Goal: Task Accomplishment & Management: Manage account settings

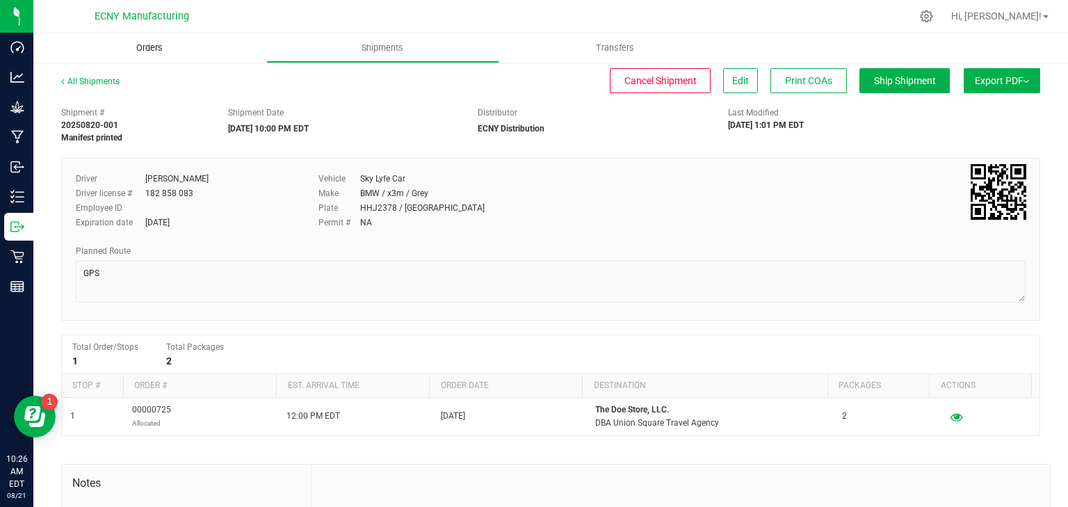
click at [145, 41] on uib-tab-heading "Orders" at bounding box center [149, 47] width 233 height 29
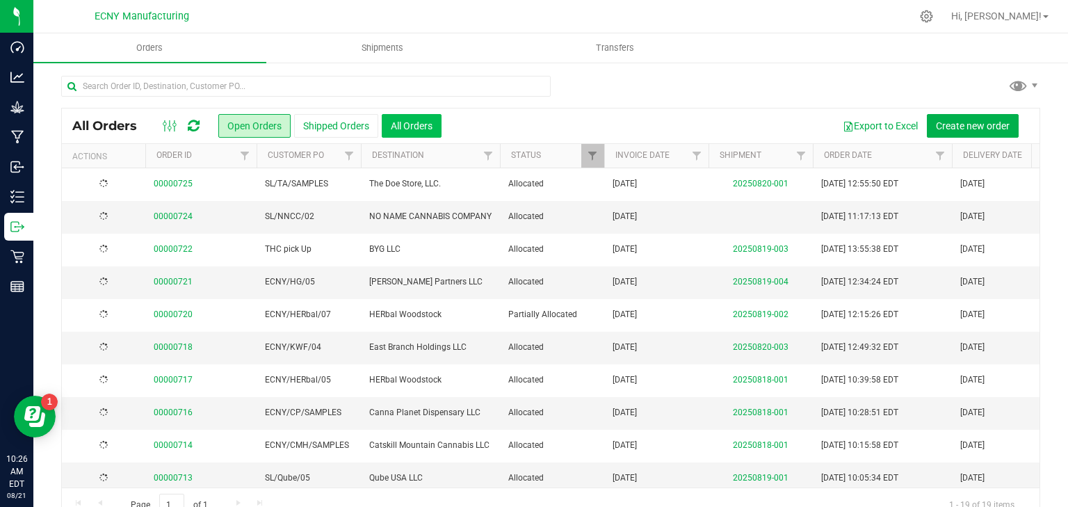
click at [424, 128] on button "All Orders" at bounding box center [412, 126] width 60 height 24
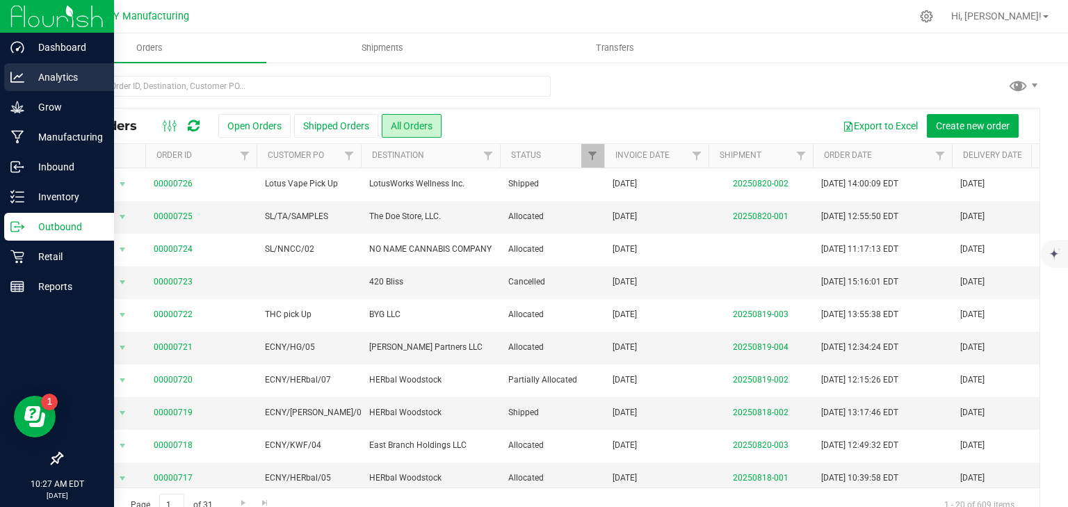
click at [33, 82] on p "Analytics" at bounding box center [65, 77] width 83 height 17
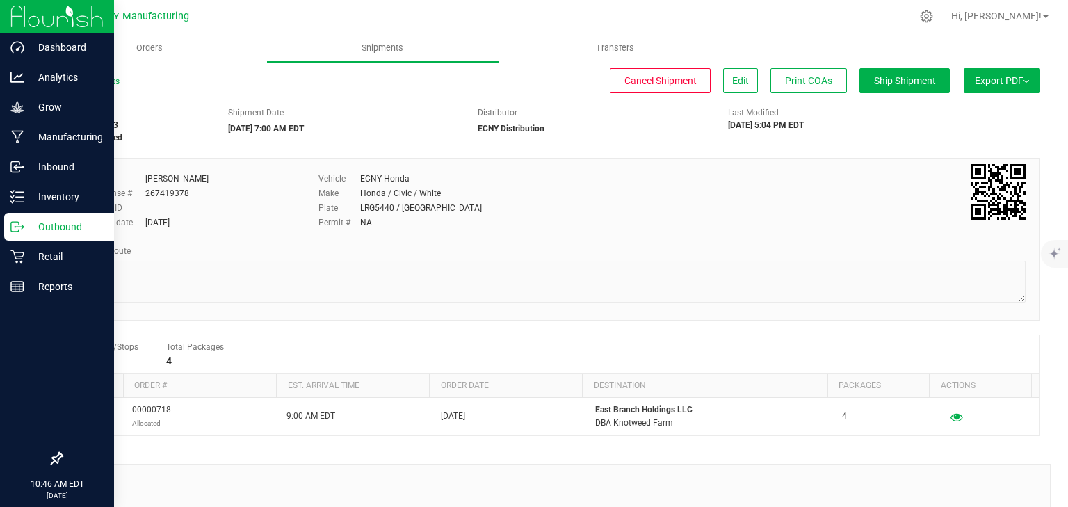
drag, startPoint x: 0, startPoint y: 0, endPoint x: 29, endPoint y: 226, distance: 227.8
click at [28, 226] on p "Outbound" at bounding box center [65, 226] width 83 height 17
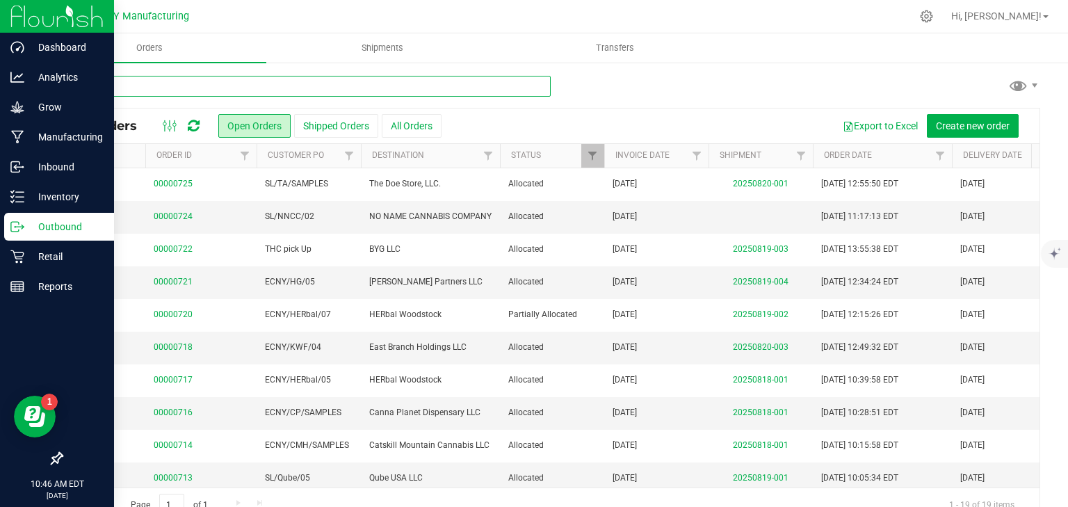
click at [264, 82] on input "text" at bounding box center [306, 86] width 490 height 21
type input "628"
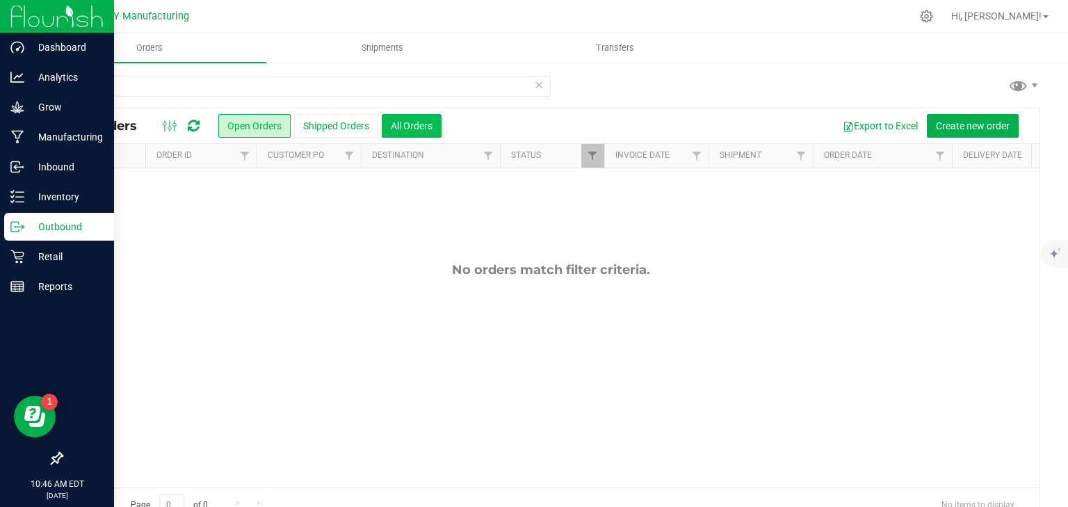
click at [426, 134] on button "All Orders" at bounding box center [412, 126] width 60 height 24
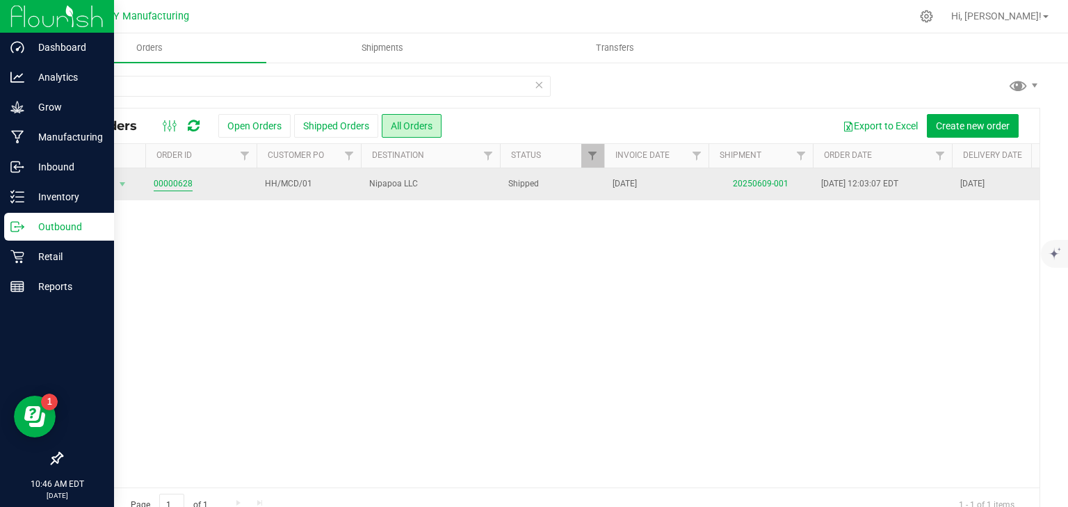
click at [178, 186] on link "00000628" at bounding box center [173, 183] width 39 height 13
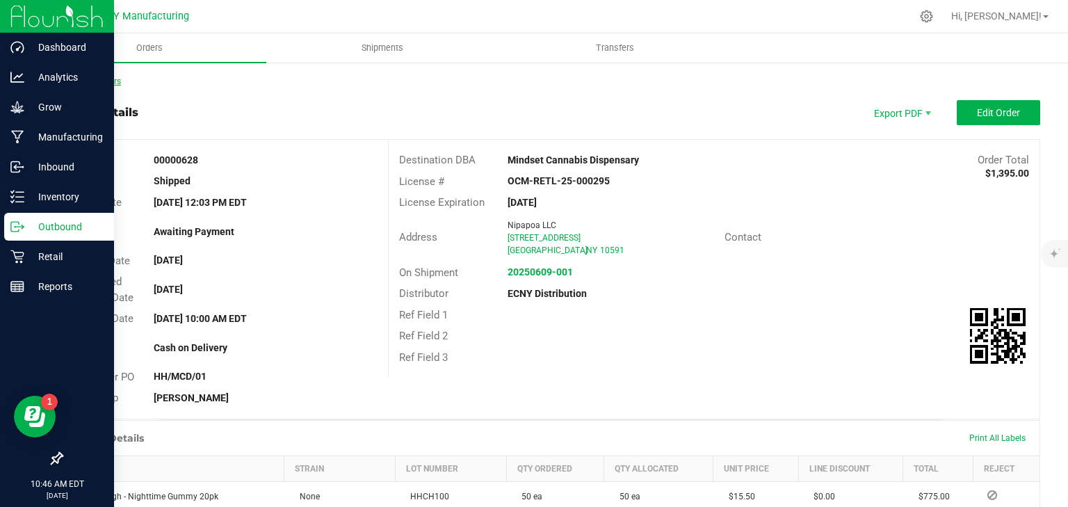
click at [111, 81] on link "Back to Orders" at bounding box center [91, 82] width 60 height 10
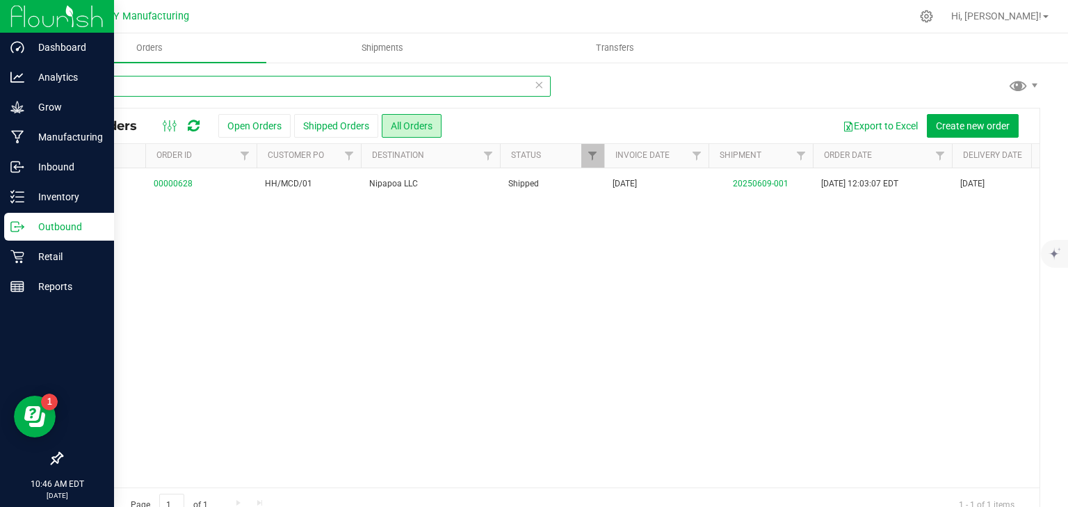
click at [234, 83] on input "628" at bounding box center [306, 86] width 490 height 21
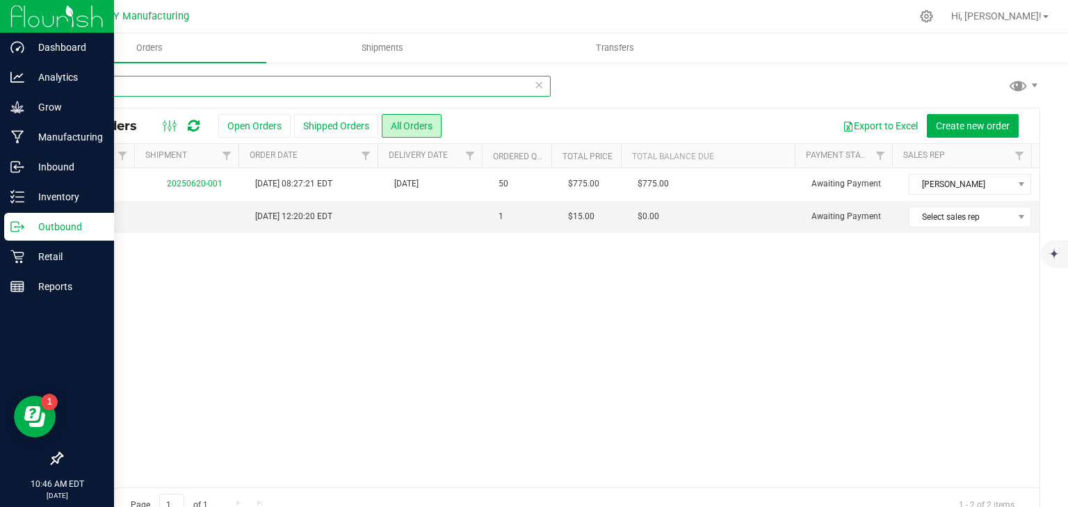
scroll to position [0, 582]
click at [176, 88] on input "647" at bounding box center [306, 86] width 490 height 21
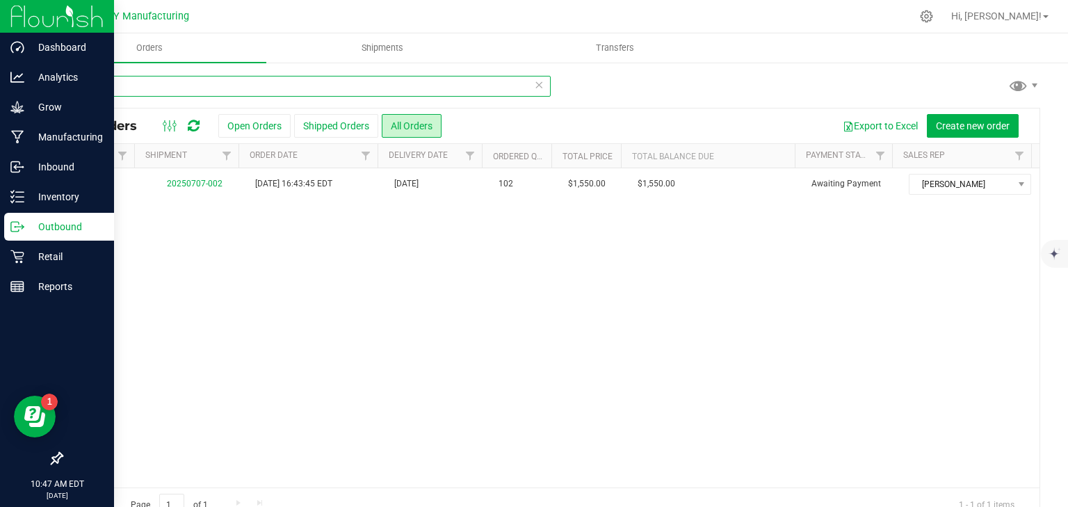
click at [166, 78] on input "652" at bounding box center [306, 86] width 490 height 21
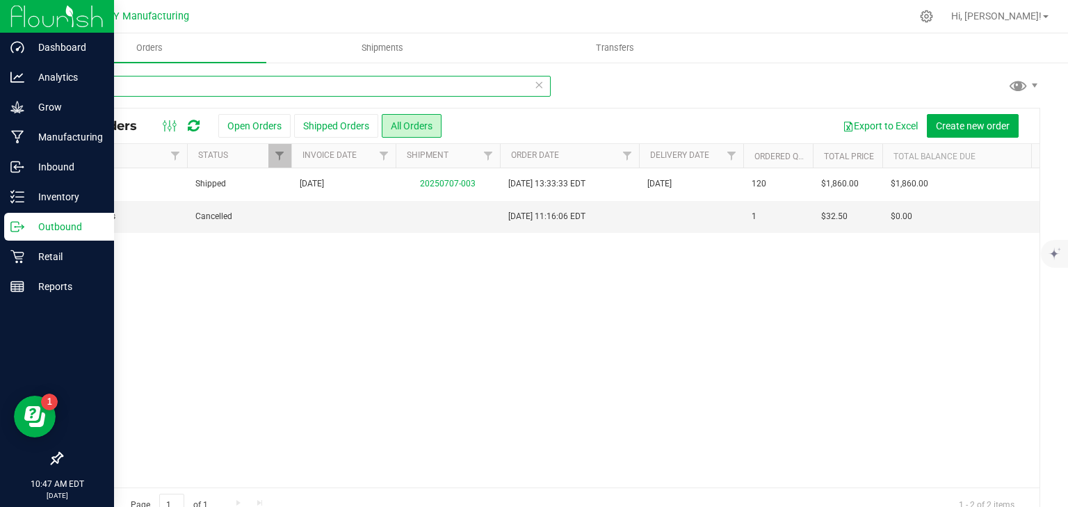
scroll to position [0, 582]
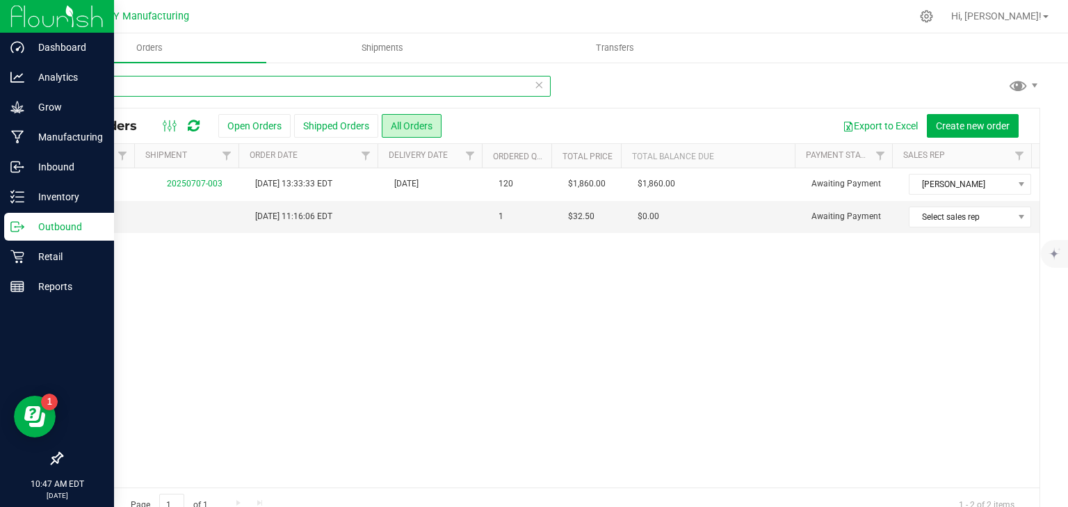
click at [177, 84] on input "661" at bounding box center [306, 86] width 490 height 21
click at [109, 81] on input "662" at bounding box center [306, 86] width 490 height 21
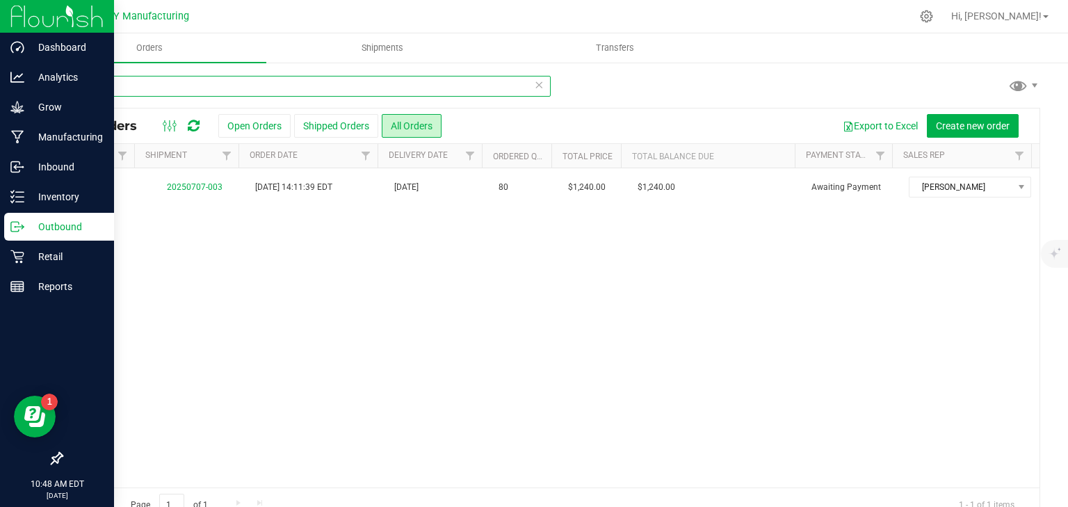
click at [135, 88] on input "663" at bounding box center [306, 86] width 490 height 21
click at [109, 82] on input "664" at bounding box center [306, 86] width 490 height 21
click at [126, 90] on input "667" at bounding box center [306, 86] width 490 height 21
click at [111, 90] on input "679" at bounding box center [306, 86] width 490 height 21
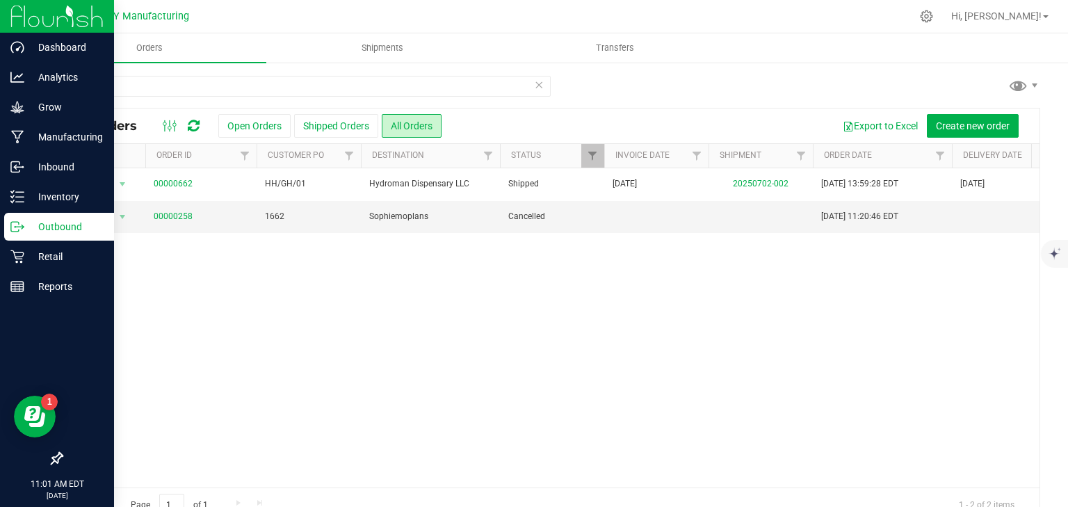
click at [476, 388] on div "Action Action Clone order Mark as fully paid Order audit log Print COAs (single…" at bounding box center [551, 327] width 978 height 319
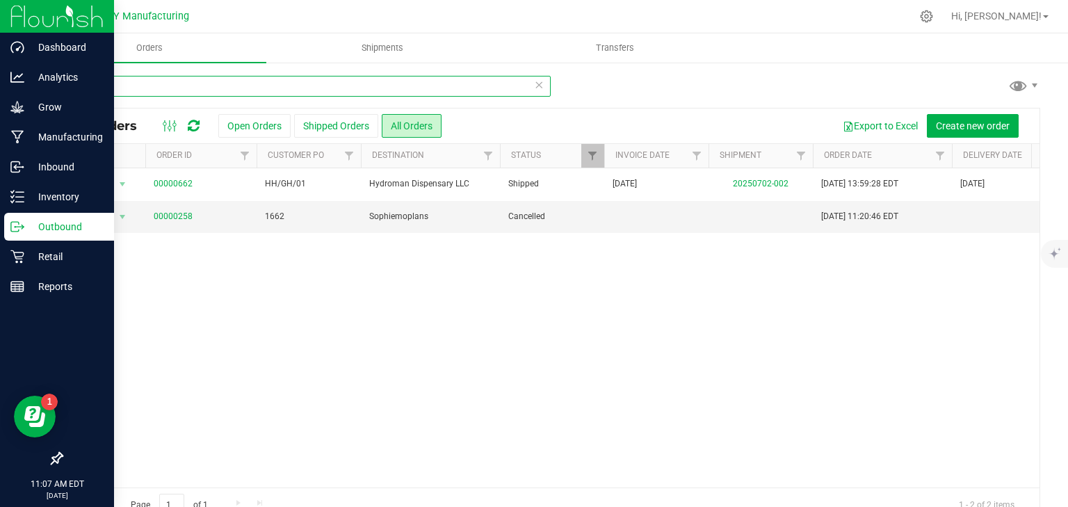
click at [175, 94] on input "662" at bounding box center [306, 86] width 490 height 21
type input "gotham bud"
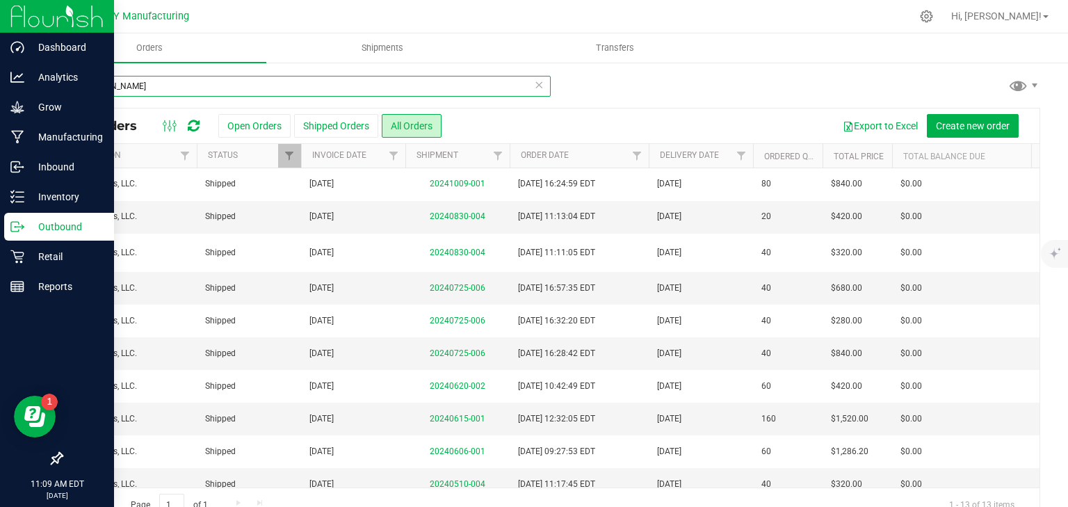
scroll to position [0, 426]
